Goal: Transaction & Acquisition: Purchase product/service

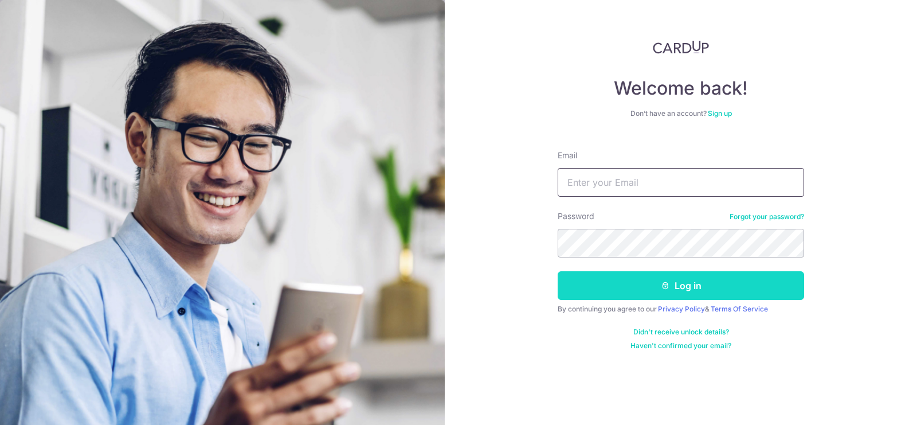
type input "[EMAIL_ADDRESS][DOMAIN_NAME]"
click at [697, 284] on button "Log in" at bounding box center [681, 285] width 247 height 29
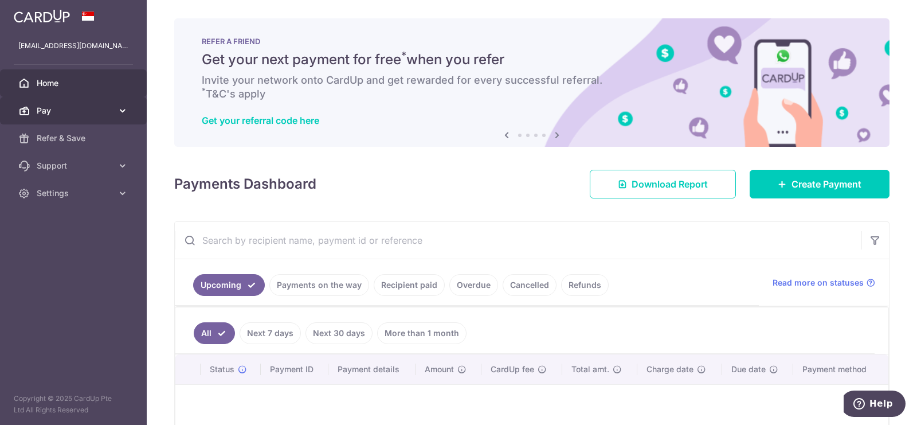
click at [122, 118] on link "Pay" at bounding box center [73, 111] width 147 height 28
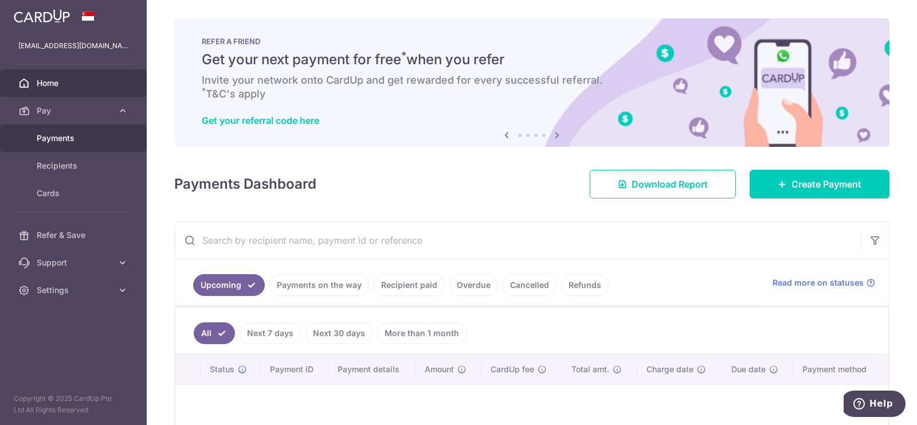
click at [60, 140] on span "Payments" at bounding box center [75, 137] width 76 height 11
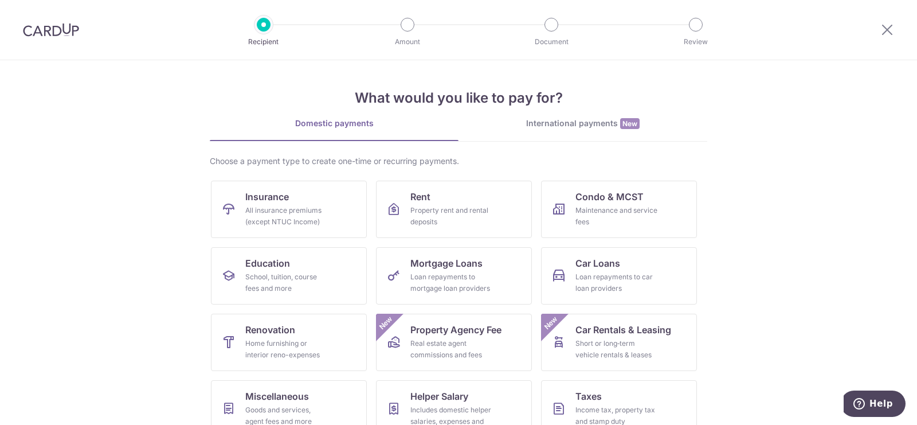
click at [563, 127] on div "International payments New" at bounding box center [583, 124] width 249 height 12
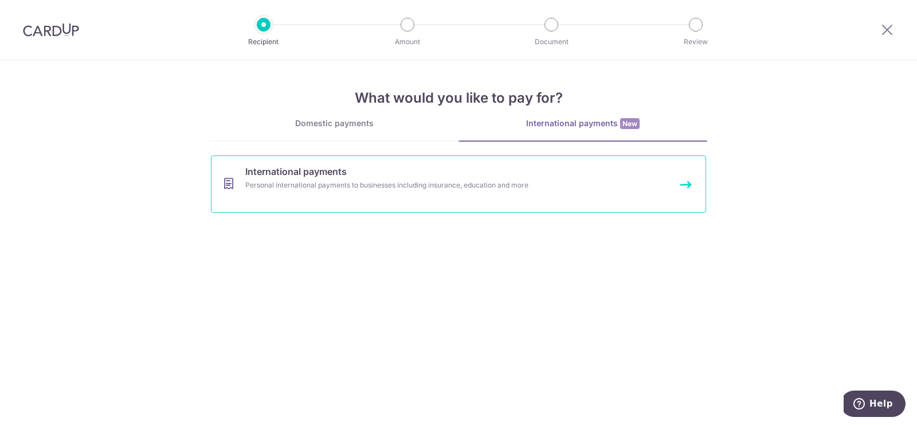
click at [411, 181] on div "Personal international payments to businesses including insurance, education an…" at bounding box center [443, 184] width 396 height 11
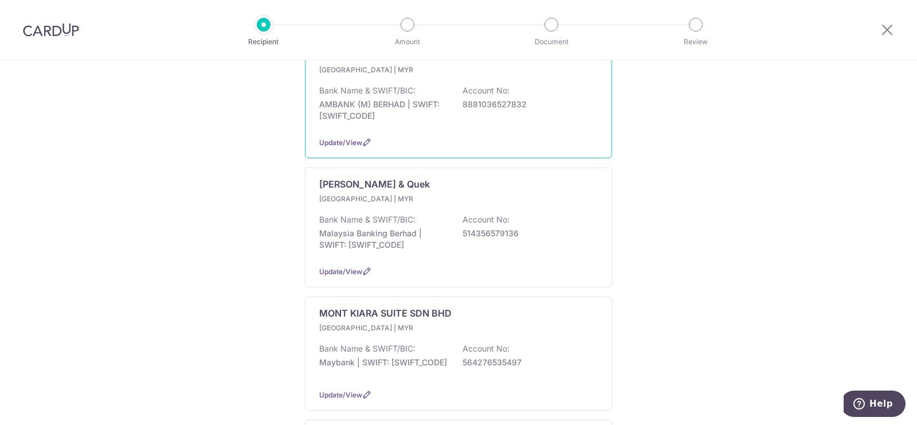
scroll to position [215, 0]
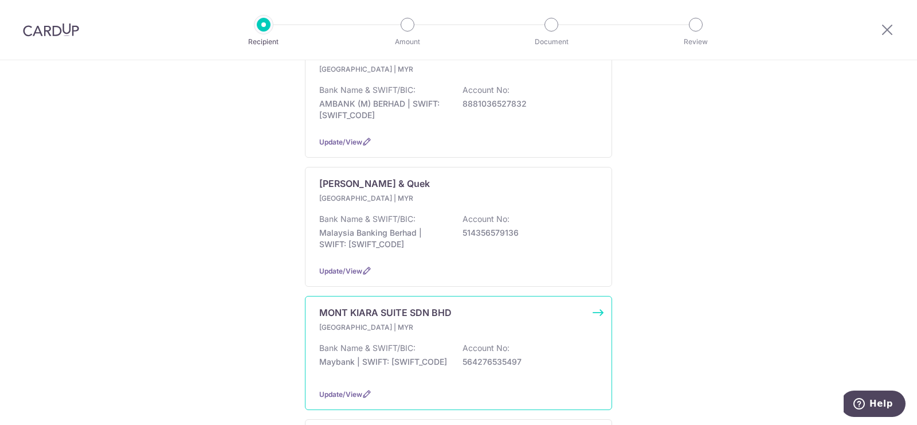
click at [464, 322] on div "Malaysia | MYR" at bounding box center [458, 327] width 279 height 11
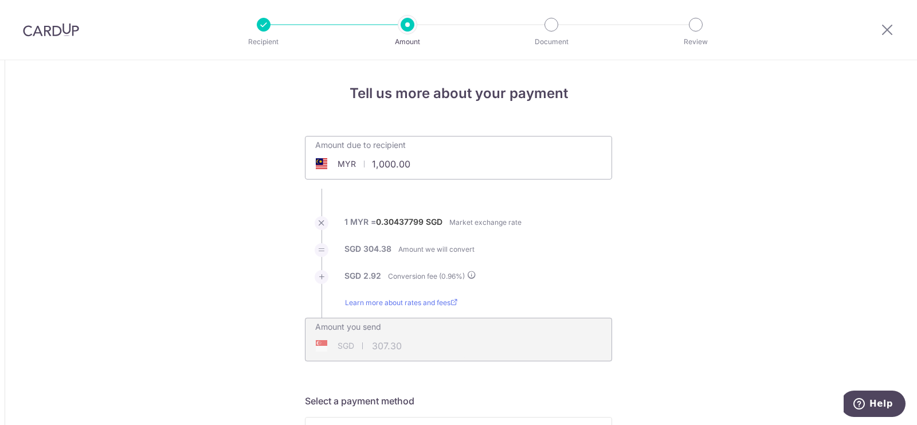
scroll to position [12, 0]
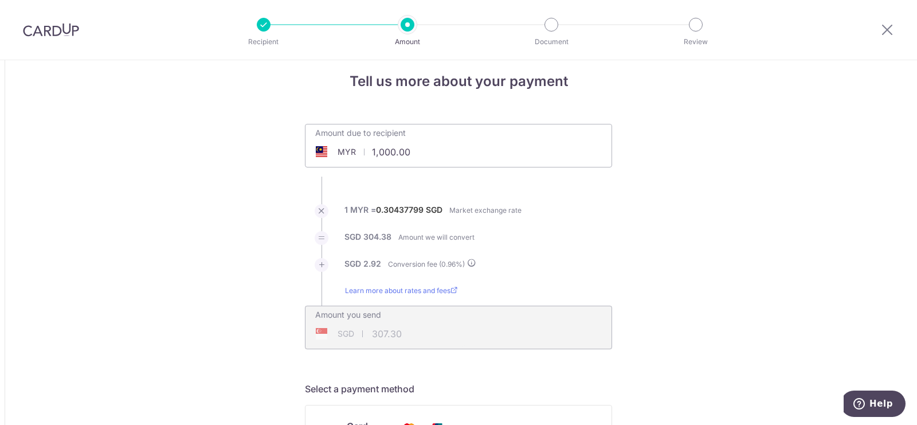
click at [463, 156] on input "1,000.00" at bounding box center [394, 152] width 177 height 26
drag, startPoint x: 0, startPoint y: 0, endPoint x: 463, endPoint y: 156, distance: 488.9
click at [463, 156] on input "1,000.00" at bounding box center [394, 152] width 177 height 26
type input "345.20"
type input "106.08"
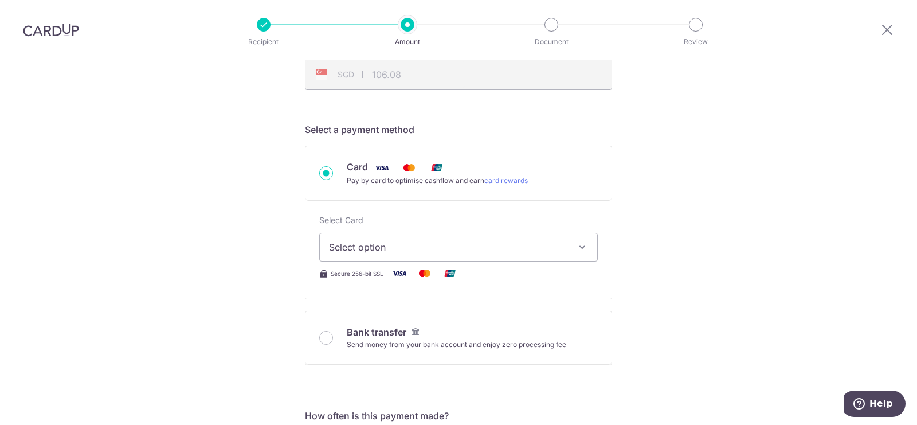
scroll to position [275, 0]
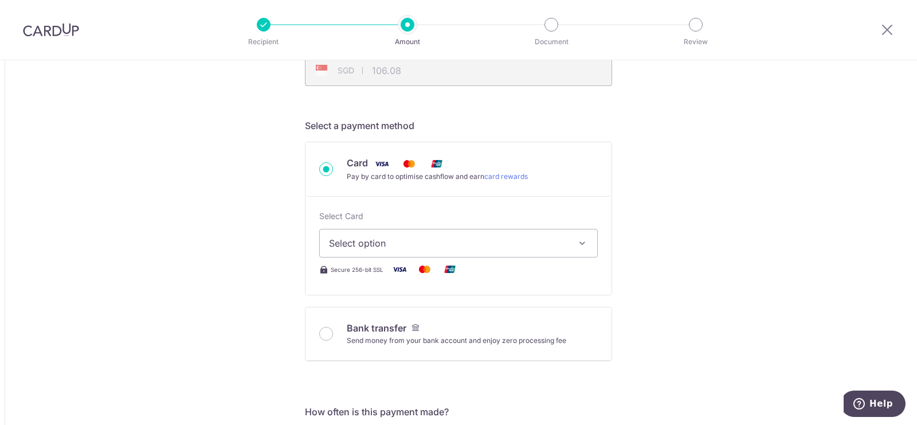
click at [545, 251] on button "Select option" at bounding box center [458, 243] width 279 height 29
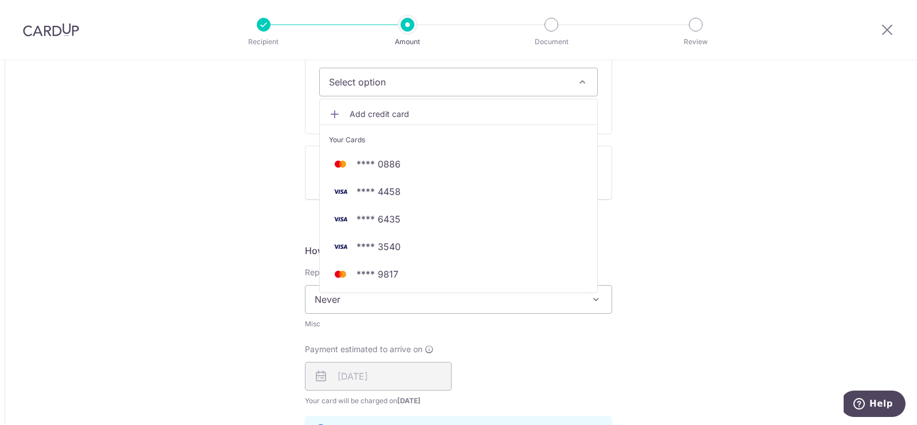
scroll to position [438, 0]
click at [450, 270] on span "**** 9817" at bounding box center [458, 273] width 259 height 14
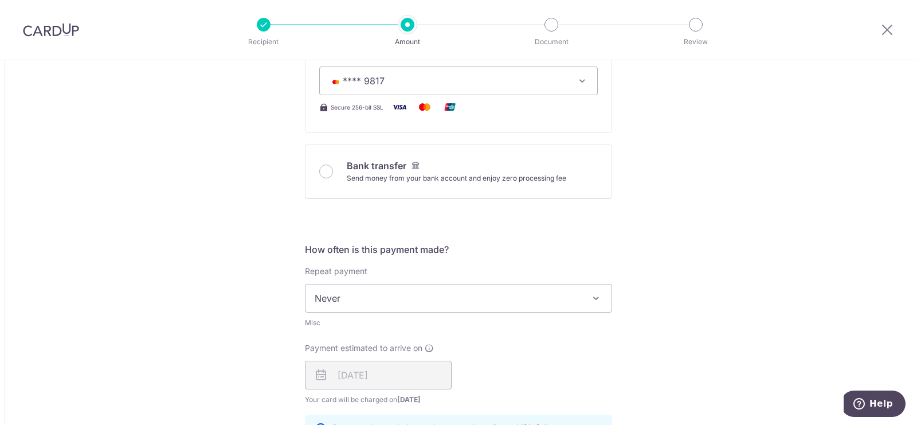
type input "345.20"
type input "106.09"
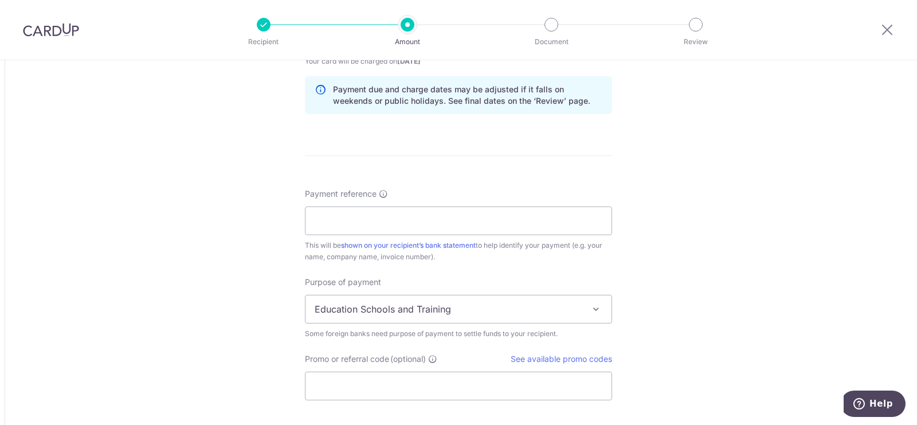
scroll to position [776, 0]
click at [487, 222] on input "Payment reference" at bounding box center [458, 220] width 307 height 29
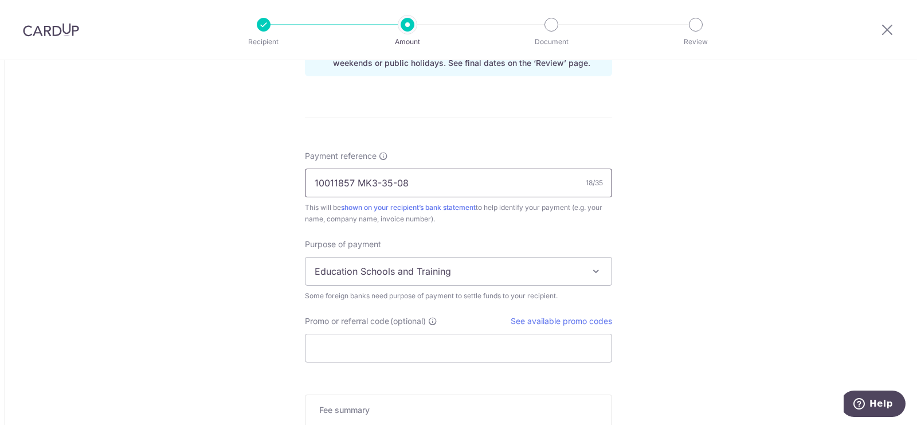
scroll to position [816, 0]
type input "10011857 MK3-35-08"
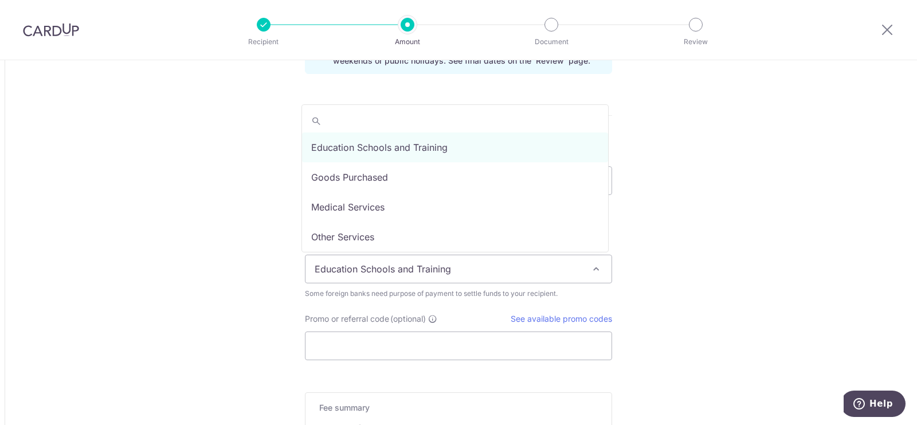
click at [467, 264] on span "Education Schools and Training" at bounding box center [459, 269] width 306 height 28
select select "Other Services"
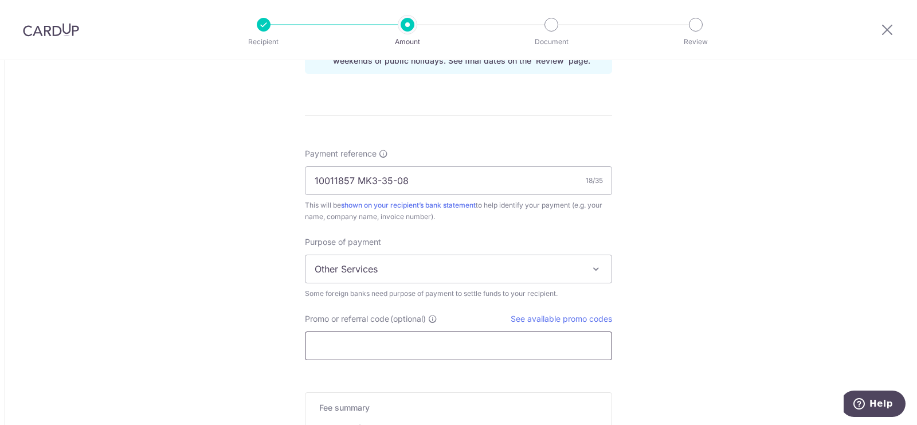
click at [408, 349] on input "Promo or referral code (optional)" at bounding box center [458, 345] width 307 height 29
paste input "GLOBE185"
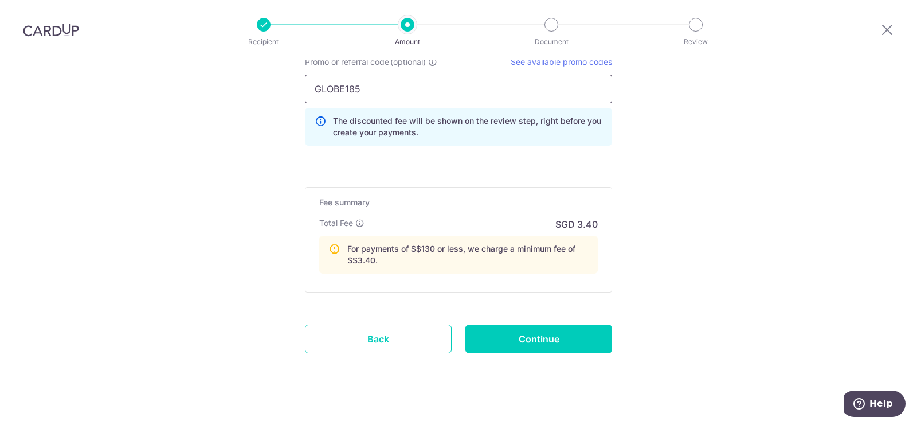
scroll to position [1074, 0]
type input "GLOBE185"
click at [548, 346] on input "Continue" at bounding box center [539, 337] width 147 height 29
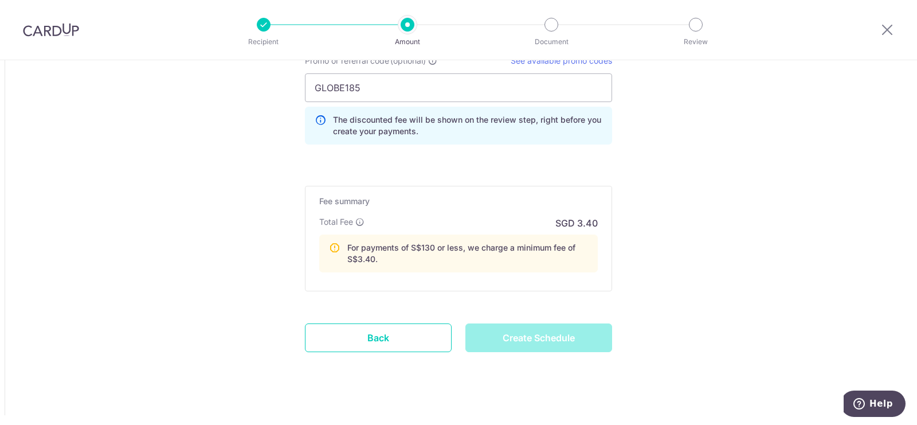
type input "Create Schedule"
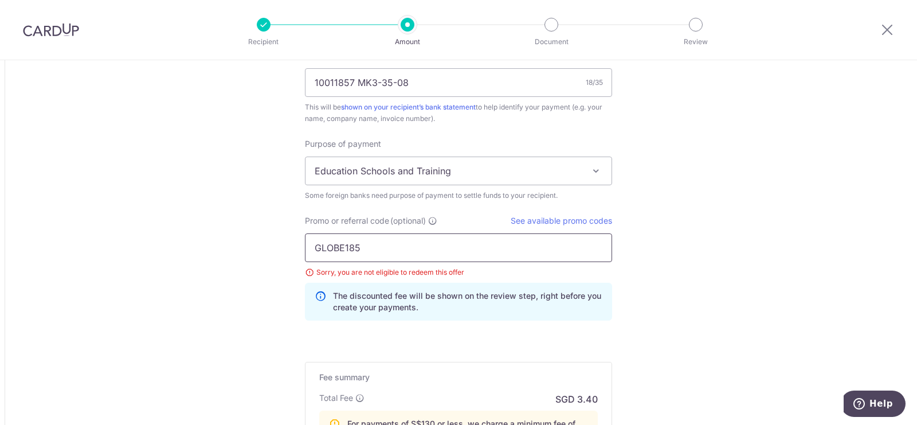
click at [427, 249] on input "GLOBE185" at bounding box center [458, 247] width 307 height 29
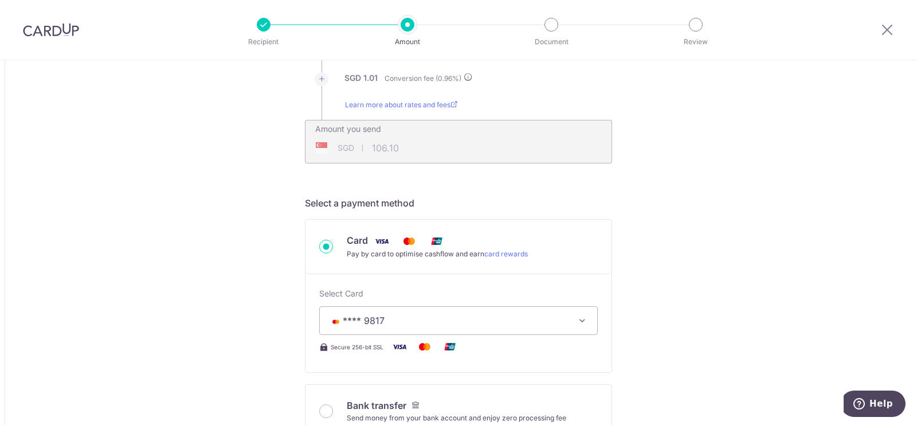
scroll to position [201, 0]
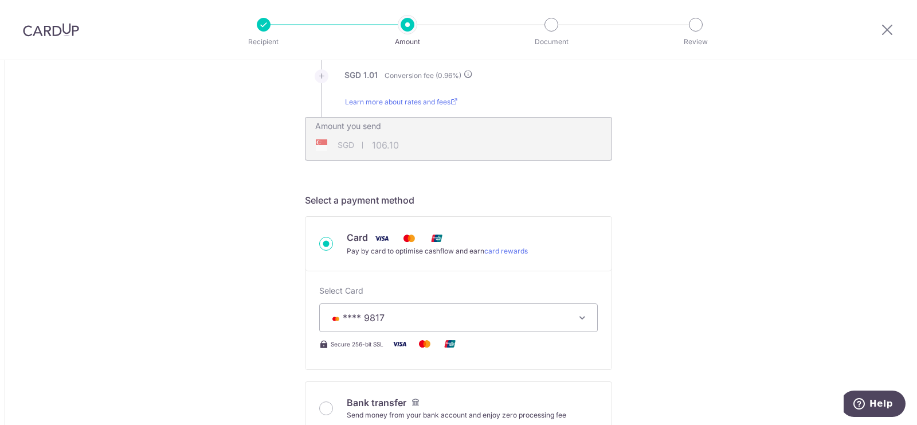
click at [496, 323] on span "**** 9817" at bounding box center [448, 318] width 239 height 14
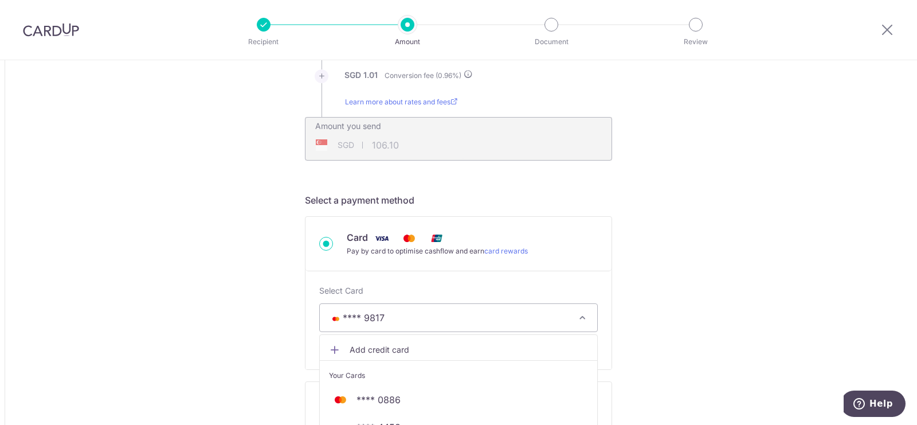
scroll to position [410, 0]
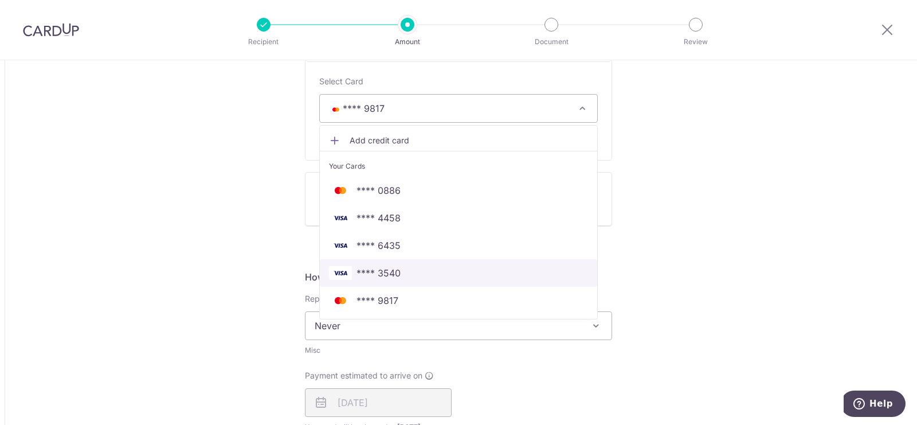
click at [399, 271] on span "**** 3540" at bounding box center [458, 273] width 259 height 14
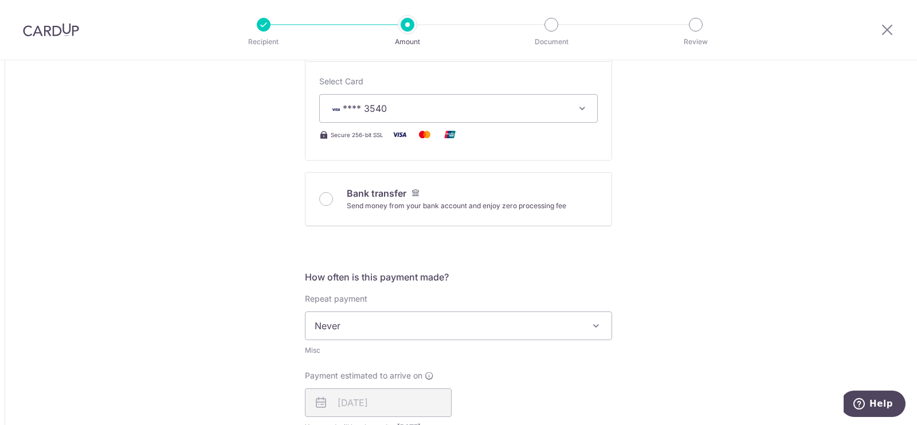
type input "345.20"
type input "106.09"
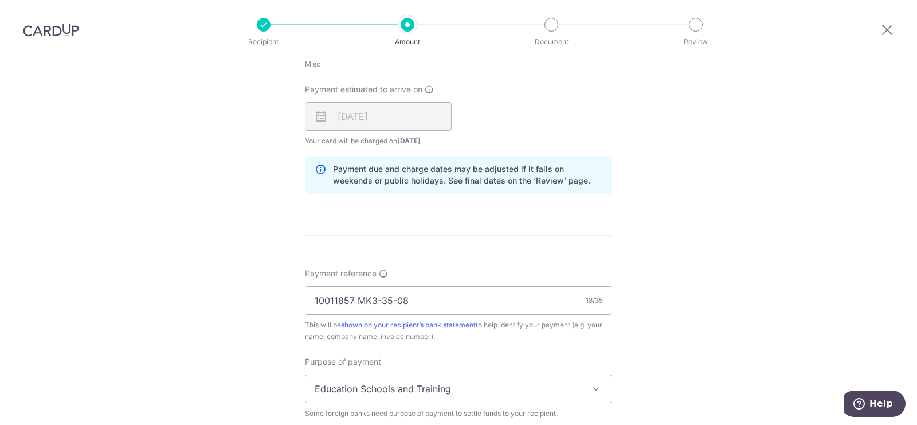
scroll to position [845, 0]
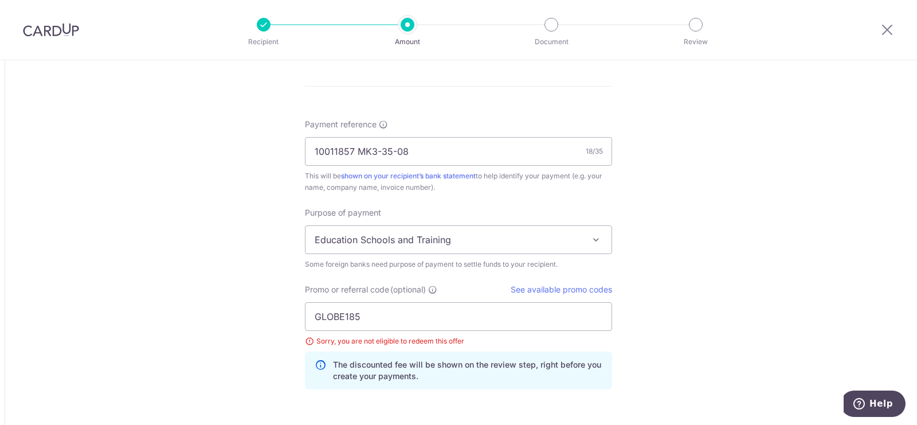
click at [550, 232] on span "Education Schools and Training" at bounding box center [459, 240] width 306 height 28
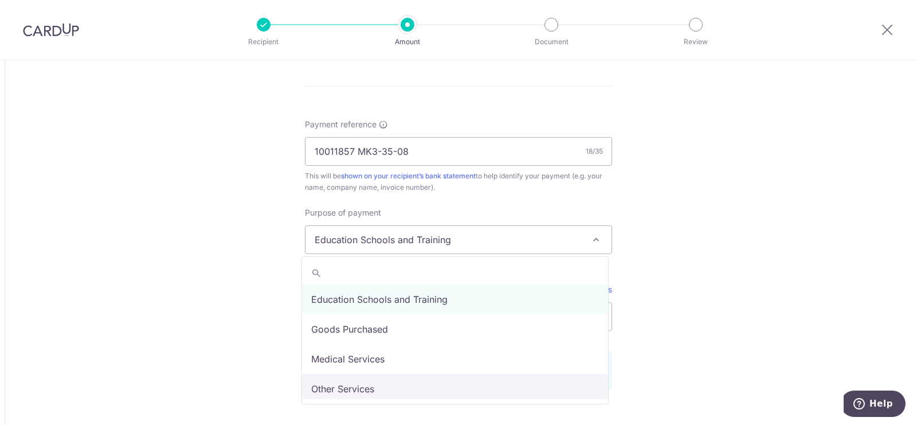
select select "Other Services"
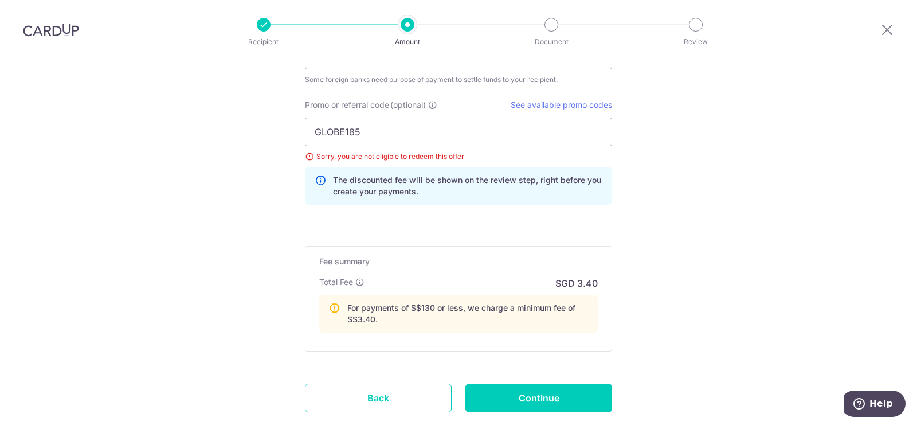
scroll to position [1099, 0]
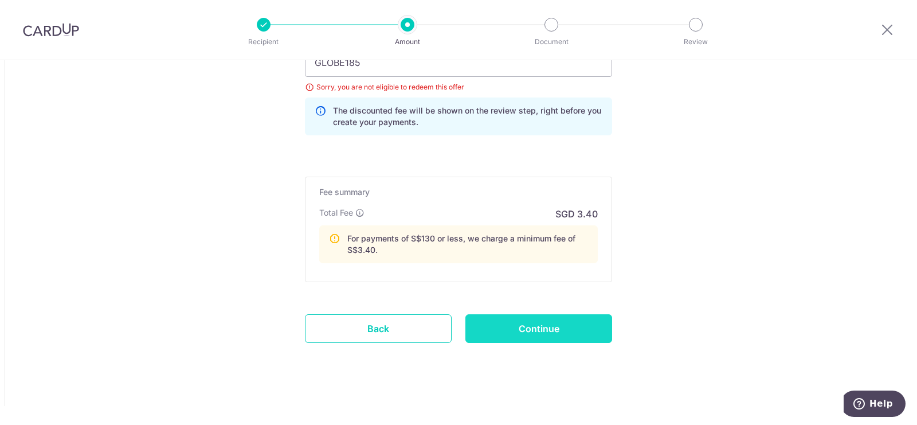
click at [584, 334] on input "Continue" at bounding box center [539, 328] width 147 height 29
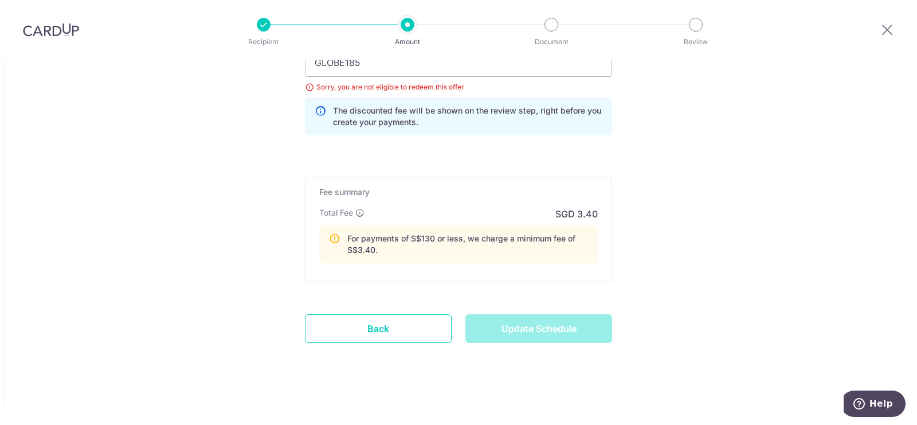
type input "Update Schedule"
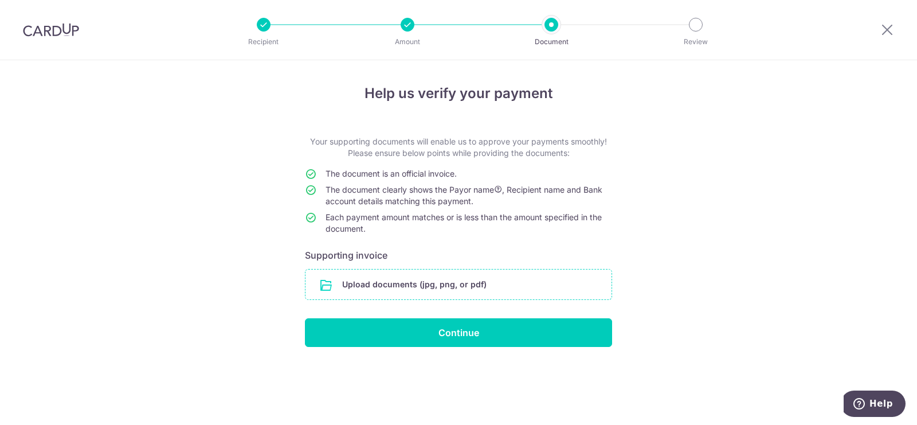
click at [537, 285] on input "file" at bounding box center [459, 285] width 306 height 30
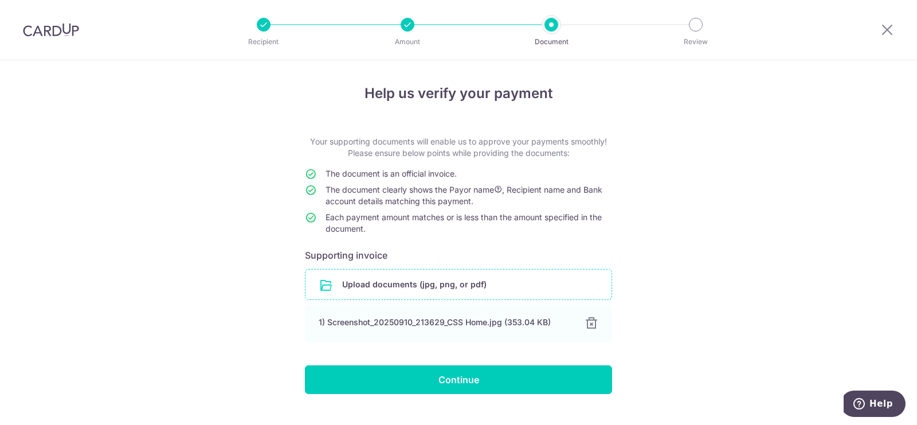
scroll to position [22, 0]
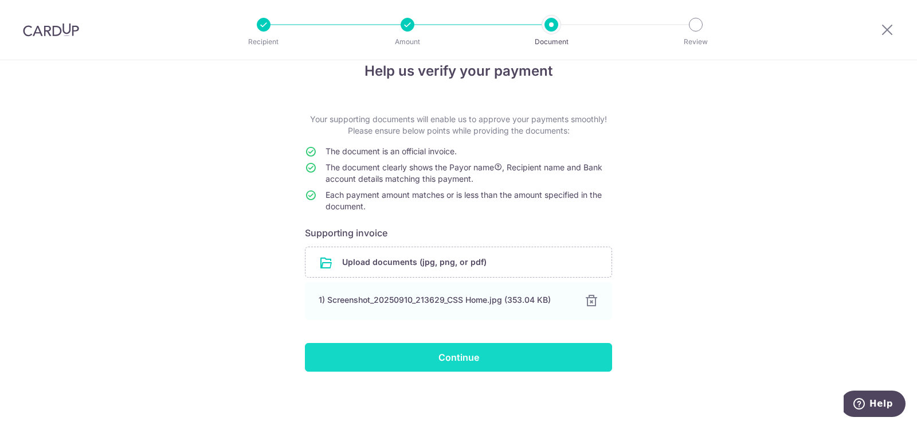
click at [489, 366] on input "Continue" at bounding box center [458, 357] width 307 height 29
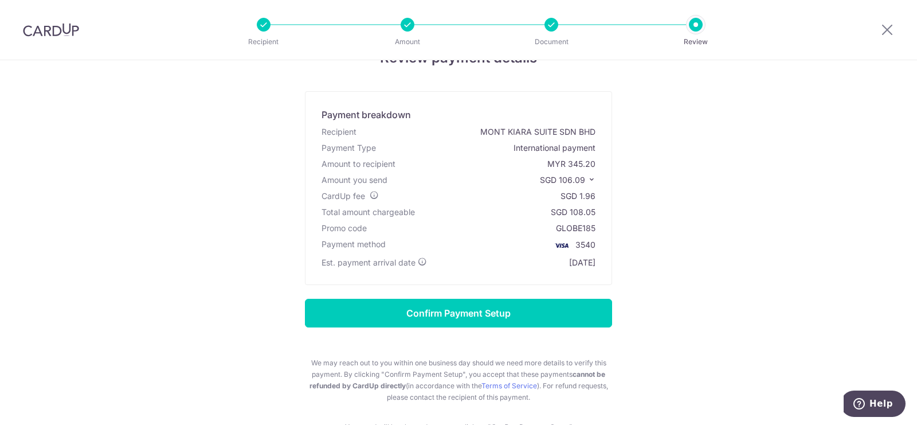
scroll to position [111, 0]
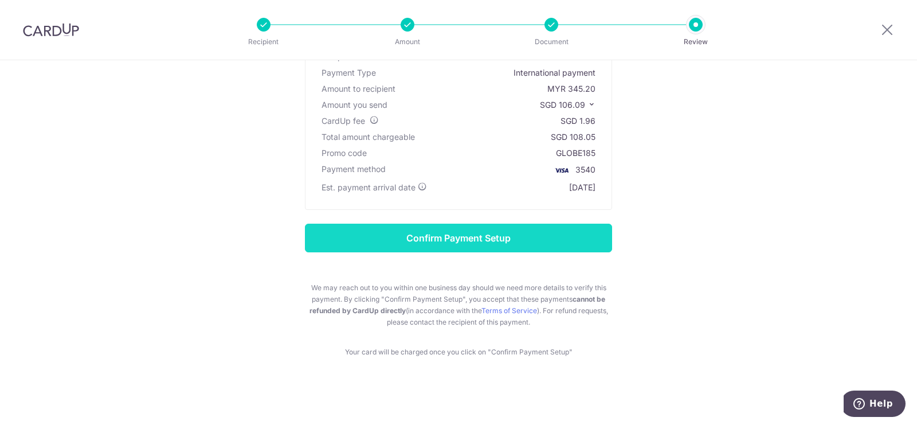
click at [556, 241] on input "Confirm Payment Setup" at bounding box center [458, 238] width 307 height 29
